Goal: Transaction & Acquisition: Book appointment/travel/reservation

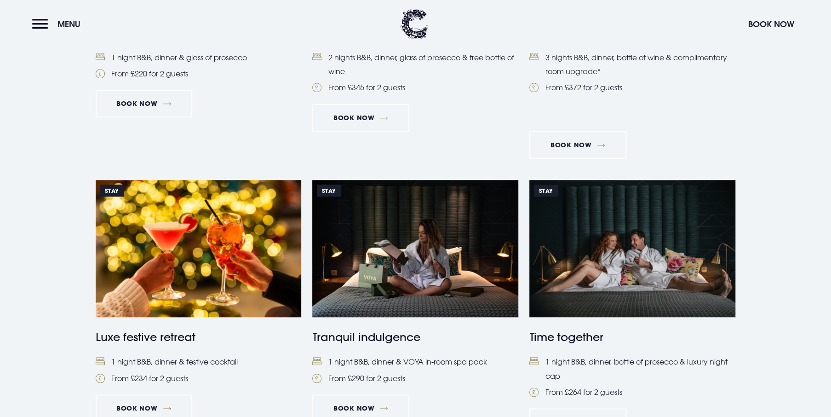
scroll to position [552, 0]
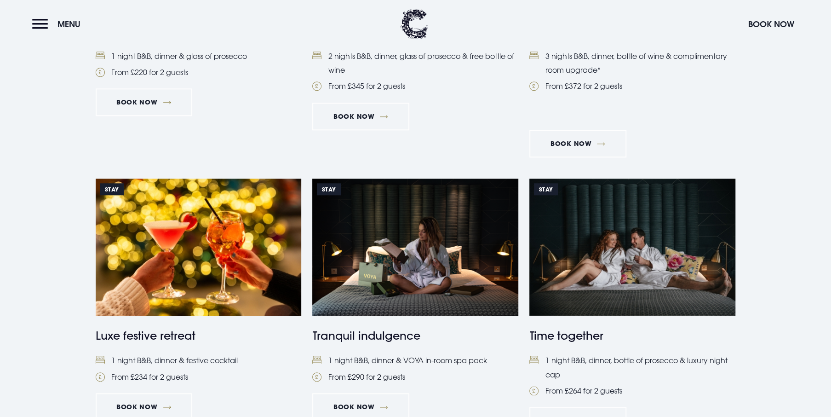
click at [456, 234] on img at bounding box center [415, 246] width 206 height 137
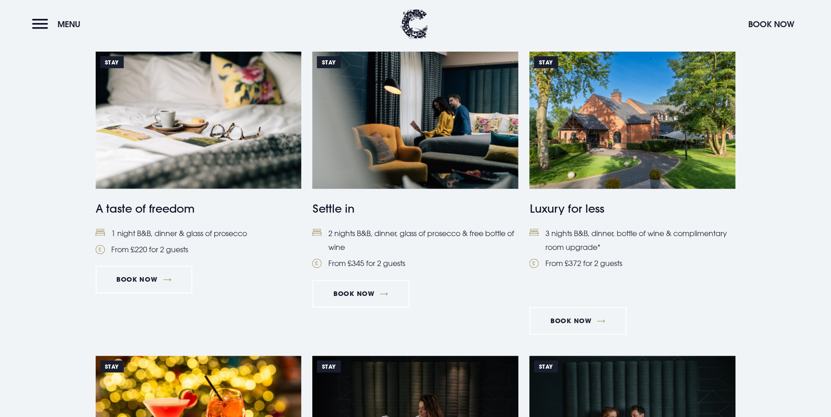
scroll to position [460, 0]
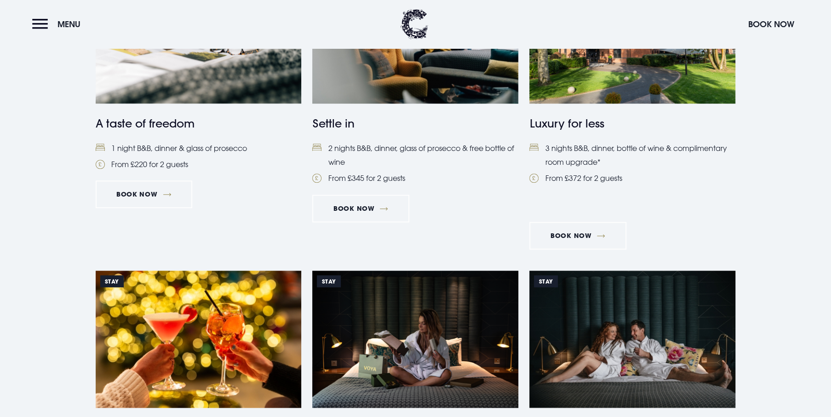
click at [240, 328] on img at bounding box center [199, 338] width 206 height 137
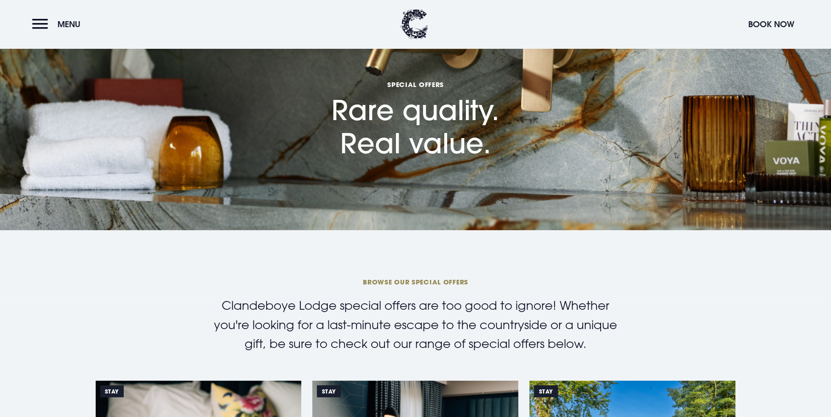
scroll to position [0, 0]
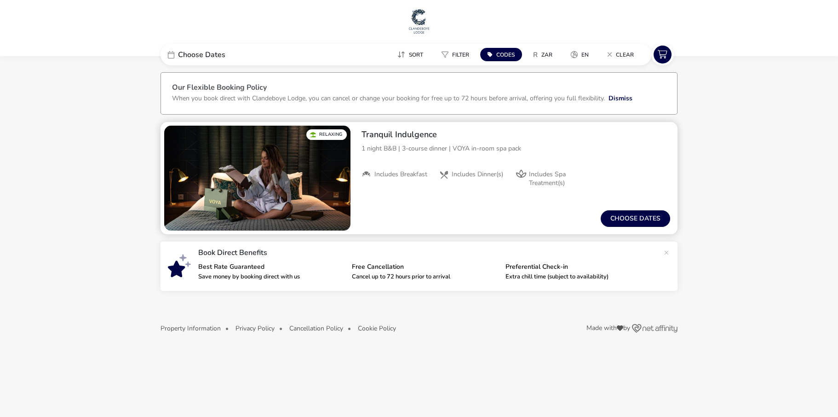
click at [267, 182] on img "1 / 1" at bounding box center [257, 178] width 186 height 105
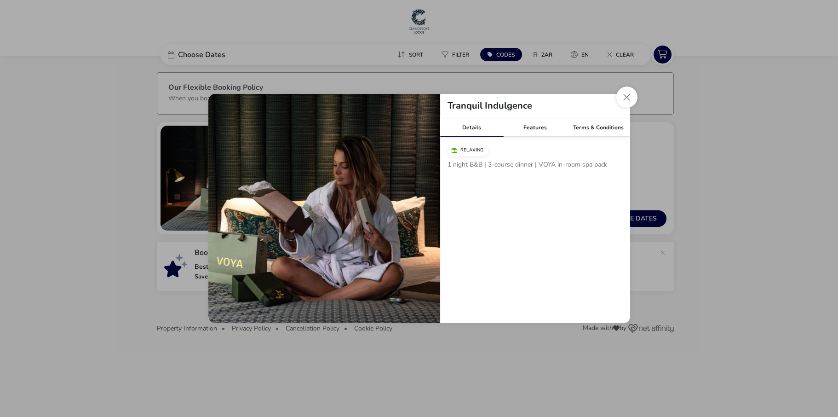
drag, startPoint x: 624, startPoint y: 92, endPoint x: 588, endPoint y: 69, distance: 42.9
click at [624, 92] on button "Close modal" at bounding box center [626, 96] width 21 height 21
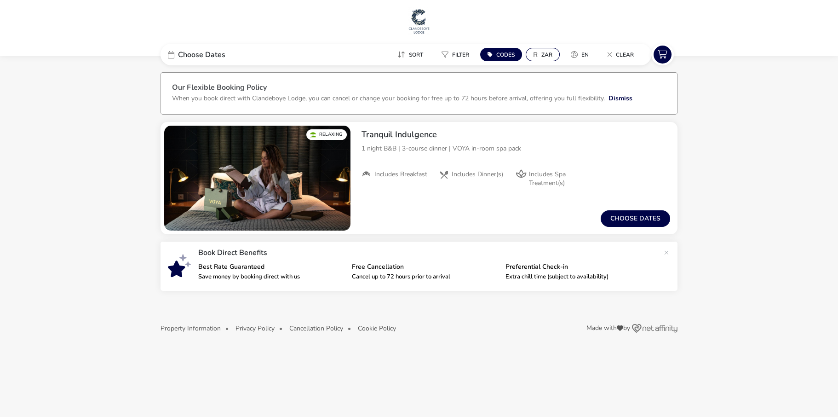
click at [549, 51] on span "ZAR" at bounding box center [546, 54] width 11 height 7
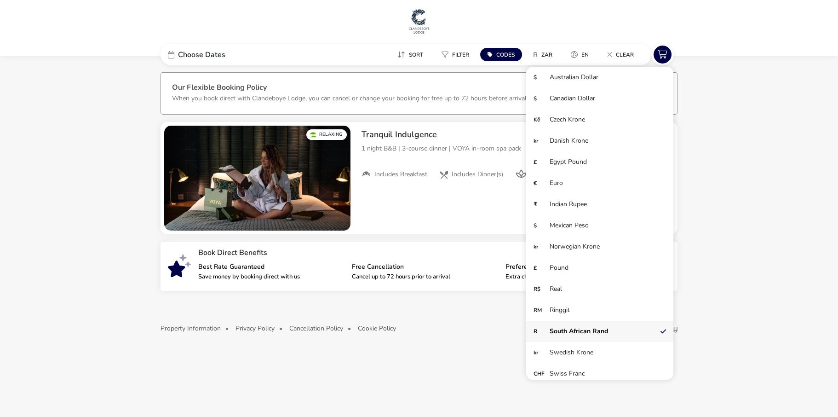
click at [582, 322] on li "R South African Rand" at bounding box center [599, 330] width 147 height 21
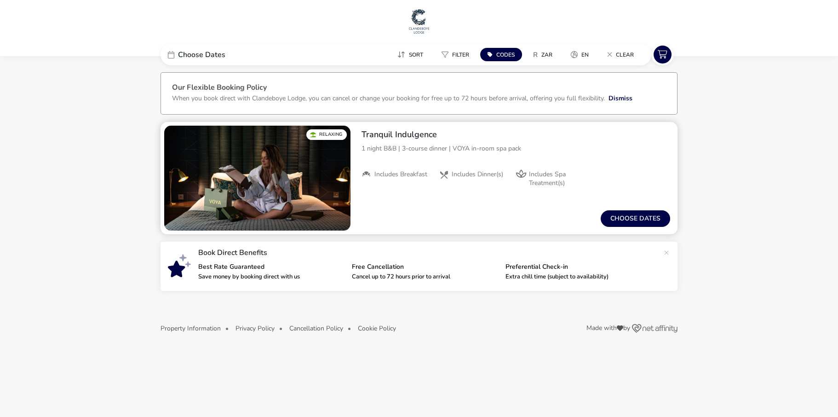
click at [512, 212] on div "From / Total Price R 0 Choose dates" at bounding box center [515, 218] width 323 height 31
click at [412, 186] on li "Includes Breakfast" at bounding box center [399, 178] width 77 height 17
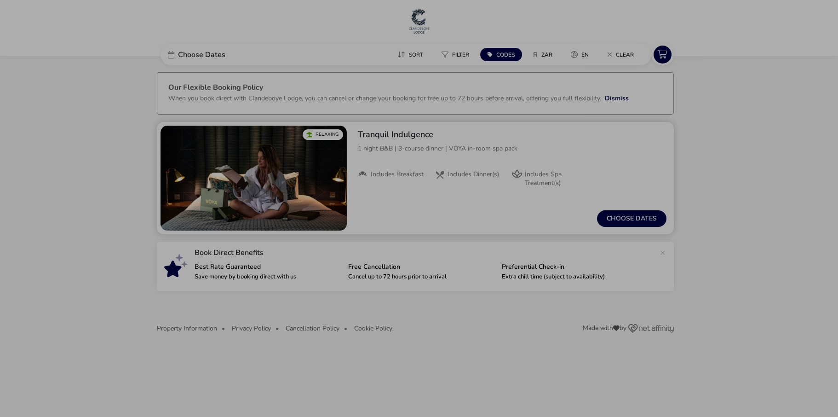
drag, startPoint x: 665, startPoint y: 177, endPoint x: 616, endPoint y: 178, distance: 49.7
click at [665, 177] on div "Tranquil Indulgence Details Features Terms & Conditions Relaxing 1 night B&B | …" at bounding box center [419, 208] width 838 height 417
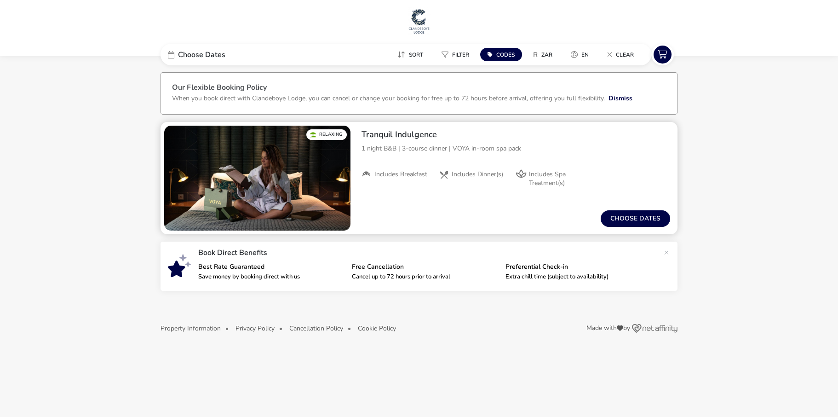
click at [308, 191] on img "1 / 1" at bounding box center [257, 178] width 186 height 105
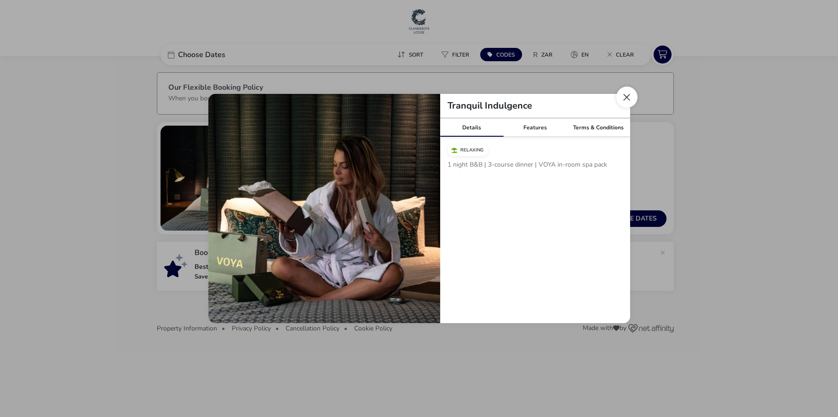
click at [624, 98] on button "Close modal" at bounding box center [626, 96] width 21 height 21
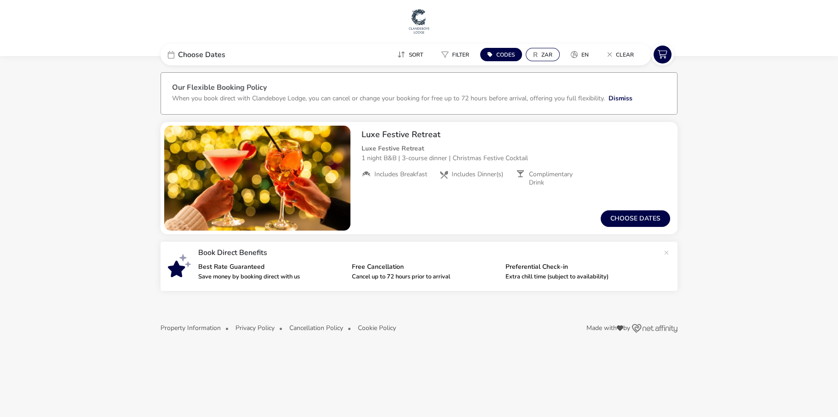
click at [542, 53] on span "ZAR" at bounding box center [546, 54] width 11 height 7
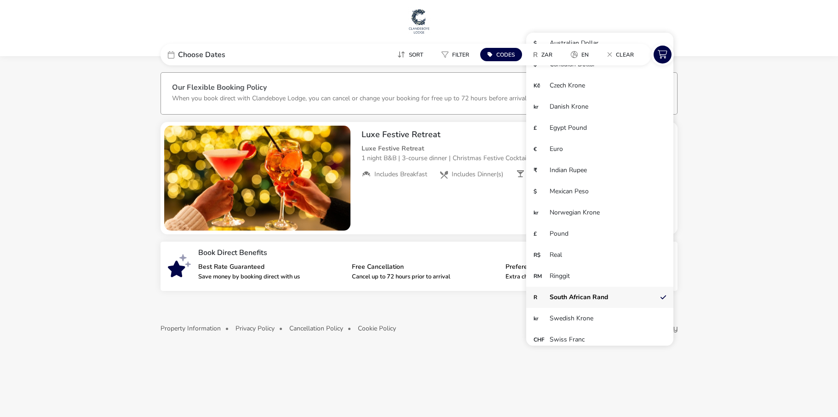
click at [567, 293] on li "R South African Rand" at bounding box center [599, 296] width 147 height 21
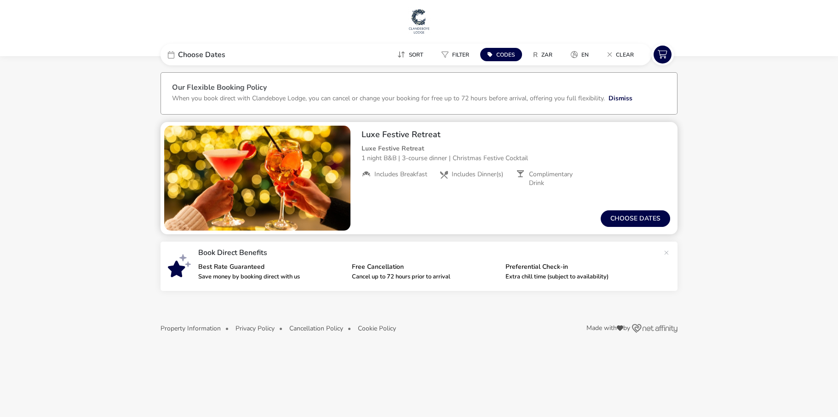
click at [440, 211] on div "From / Total Price R 0 Choose dates" at bounding box center [515, 218] width 323 height 31
click at [277, 195] on img "1 / 1" at bounding box center [257, 178] width 186 height 105
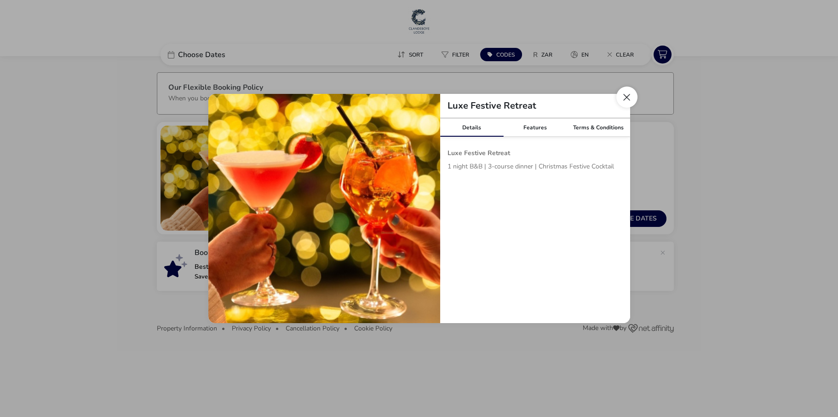
click at [625, 99] on button "Close modal" at bounding box center [626, 96] width 21 height 21
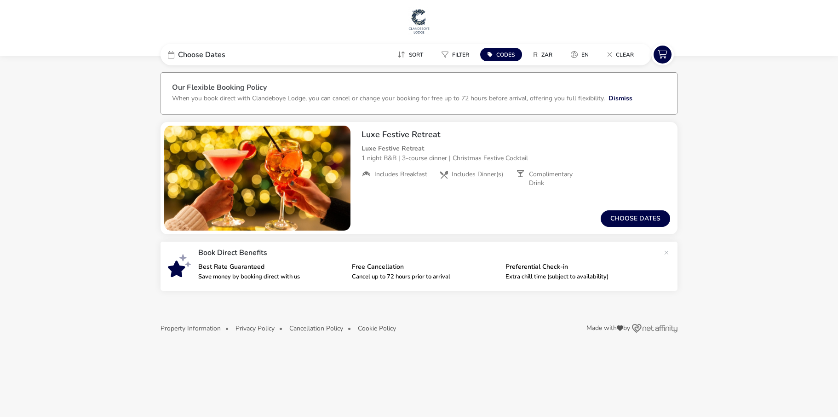
click at [459, 359] on body "We value your privacy We use cookies to enhance your browsing experience, serve…" at bounding box center [419, 208] width 838 height 417
click at [548, 53] on span "ZAR" at bounding box center [546, 54] width 11 height 7
